Goal: Information Seeking & Learning: Learn about a topic

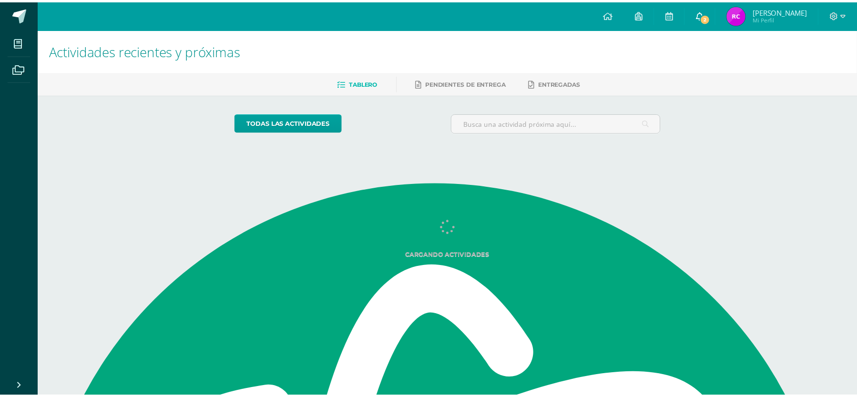
scroll to position [1835, 0]
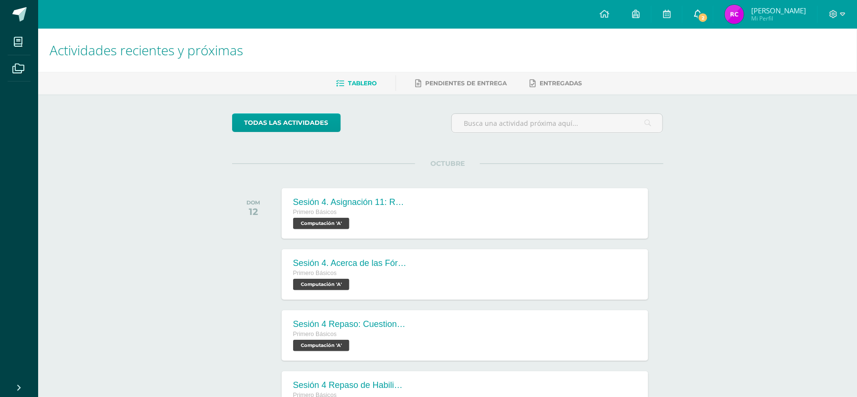
click at [700, 14] on icon at bounding box center [698, 14] width 8 height 9
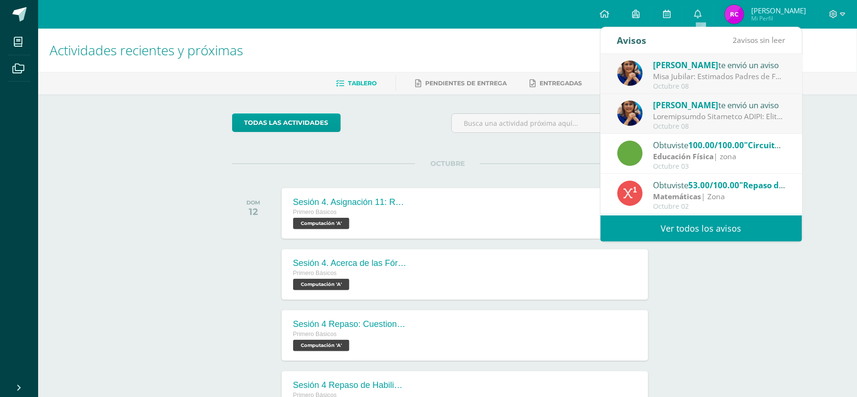
click at [718, 68] on div "Lucía Noriega te envió un aviso" at bounding box center [719, 65] width 133 height 12
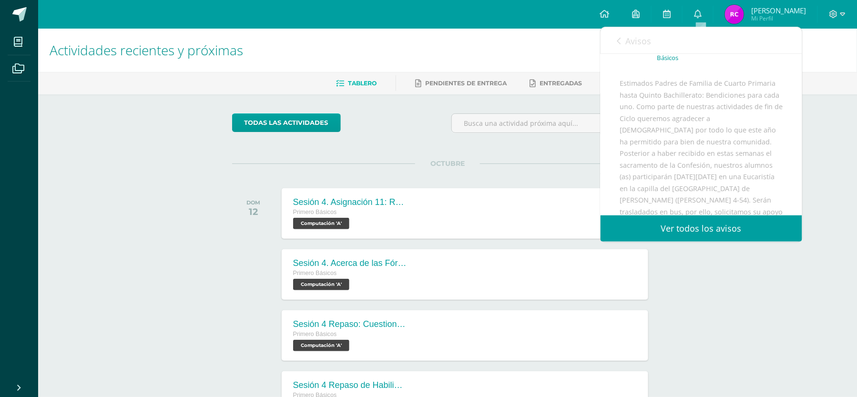
scroll to position [0, 0]
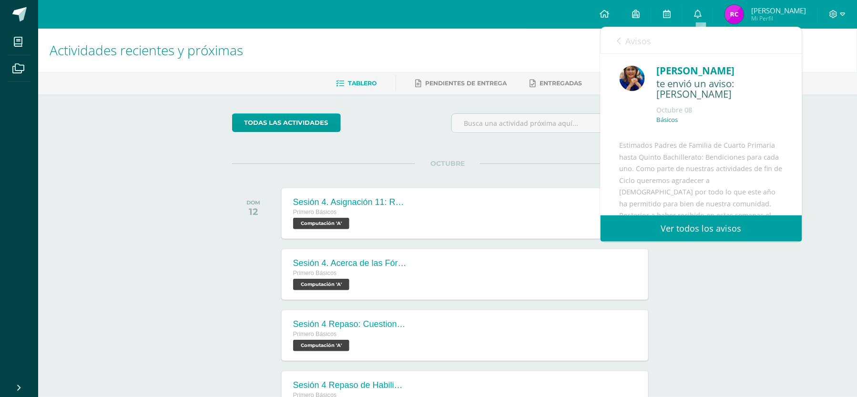
click at [733, 164] on div "Lucía Noriega te envió un aviso: Misa Jubilar Octubre 08 Básicos" at bounding box center [702, 230] width 202 height 352
click at [769, 217] on link "Ver todos los avisos" at bounding box center [702, 228] width 202 height 26
click at [782, 225] on link "Ver todos los avisos" at bounding box center [702, 228] width 202 height 26
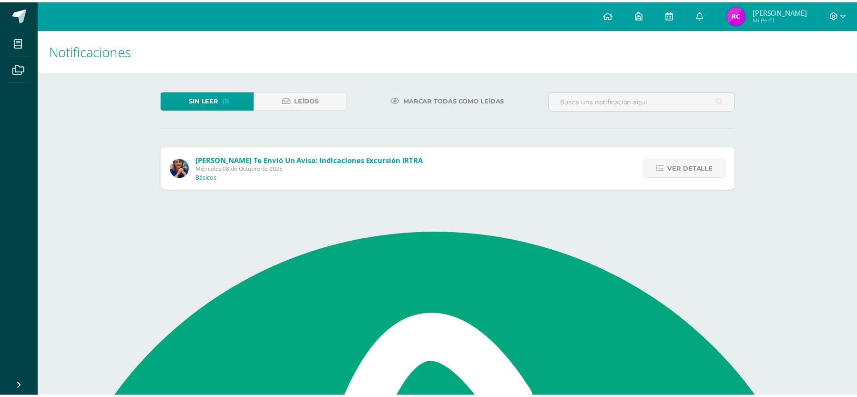
scroll to position [1835, 0]
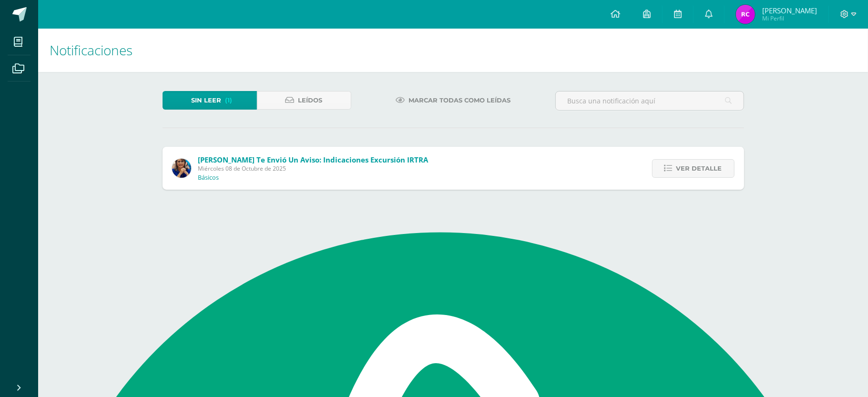
click at [567, 170] on div "Lucía Noriega te envió un aviso: Indicaciones Excursión IRTRA Miércoles 08 de O…" at bounding box center [454, 168] width 582 height 43
click at [679, 174] on span "Ver detalle" at bounding box center [700, 169] width 46 height 18
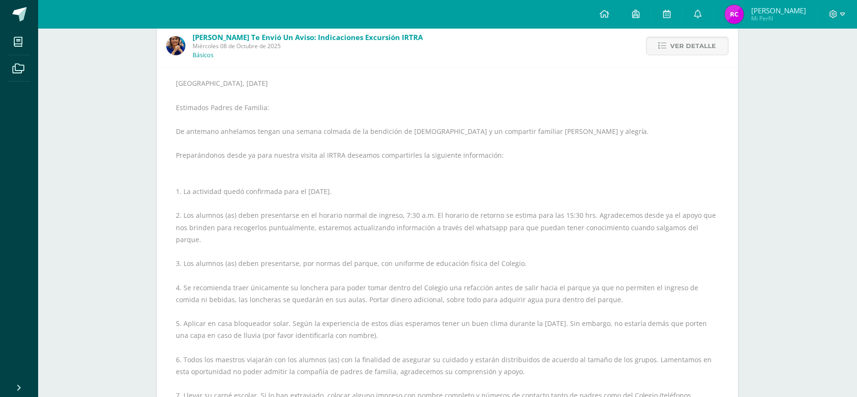
scroll to position [0, 0]
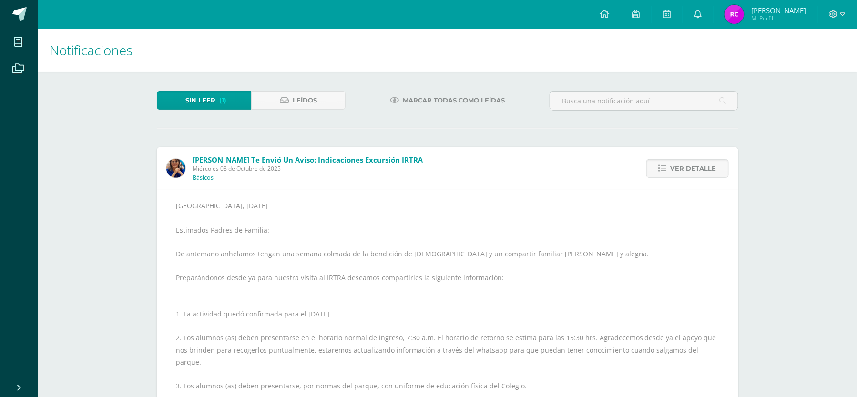
click at [441, 104] on span "Marcar todas como leídas" at bounding box center [454, 101] width 102 height 18
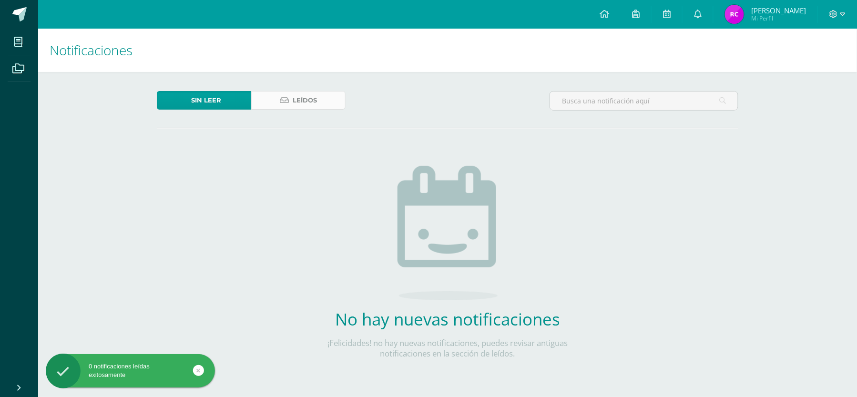
click at [308, 103] on span "Leídos" at bounding box center [305, 101] width 24 height 18
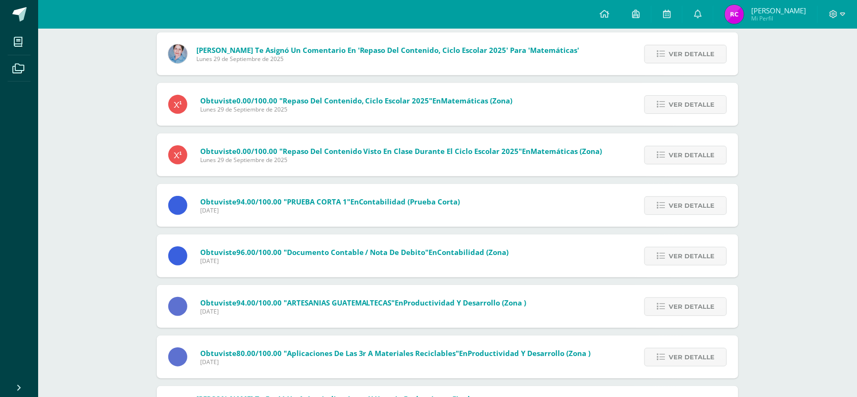
scroll to position [1362, 0]
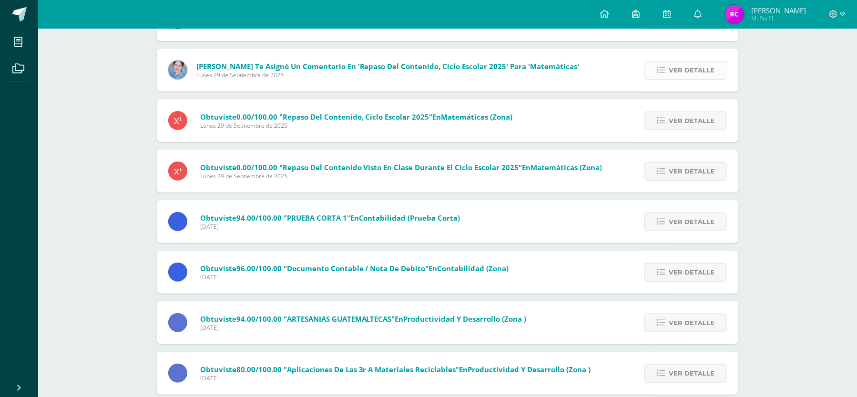
click at [661, 80] on link "Ver detalle" at bounding box center [686, 70] width 82 height 19
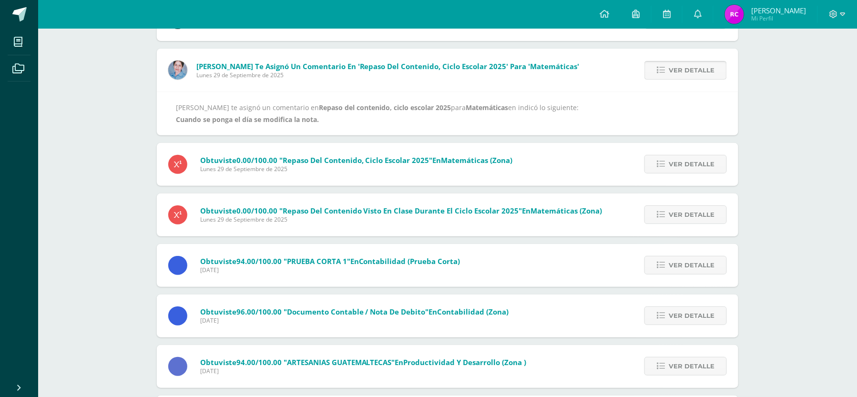
click at [661, 80] on link "Ver detalle" at bounding box center [686, 70] width 82 height 19
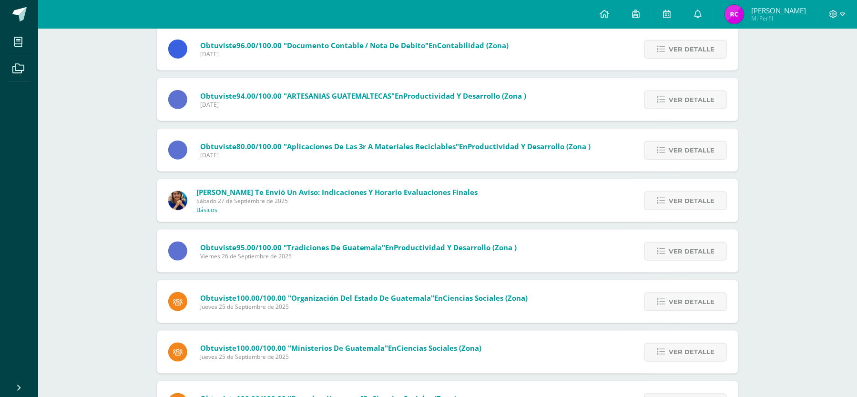
scroll to position [1616, 0]
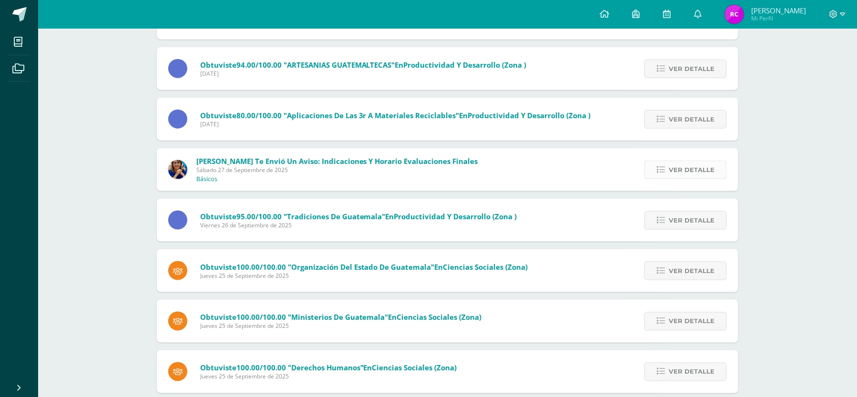
click at [697, 166] on span "Ver detalle" at bounding box center [692, 170] width 46 height 18
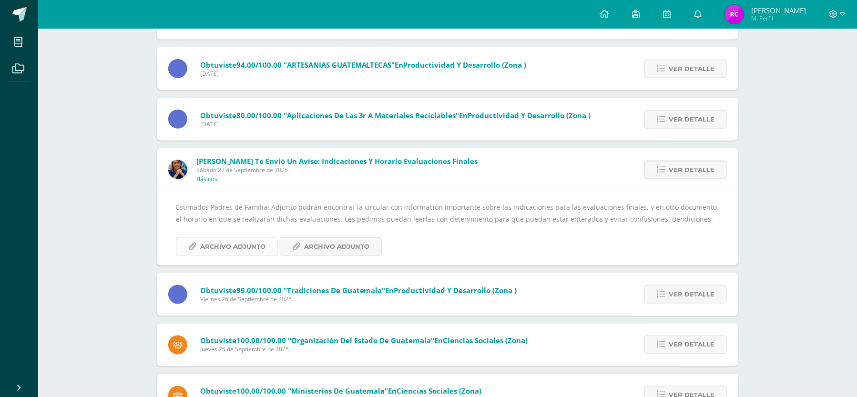
click at [239, 256] on span "Archivo Adjunto" at bounding box center [232, 247] width 65 height 18
